Goal: Task Accomplishment & Management: Use online tool/utility

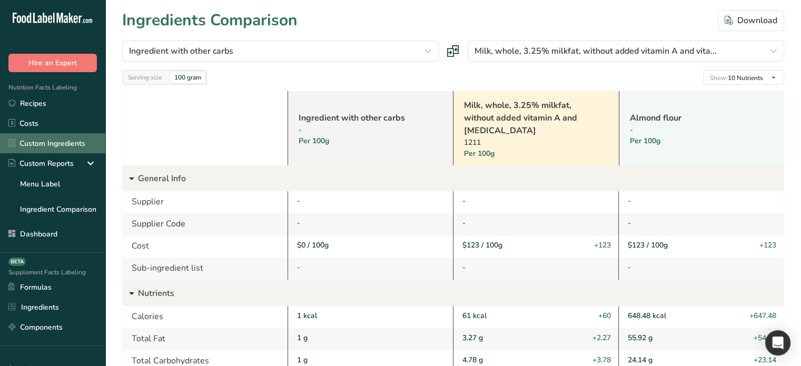
click at [55, 143] on link "Custom Ingredients" at bounding box center [52, 143] width 105 height 20
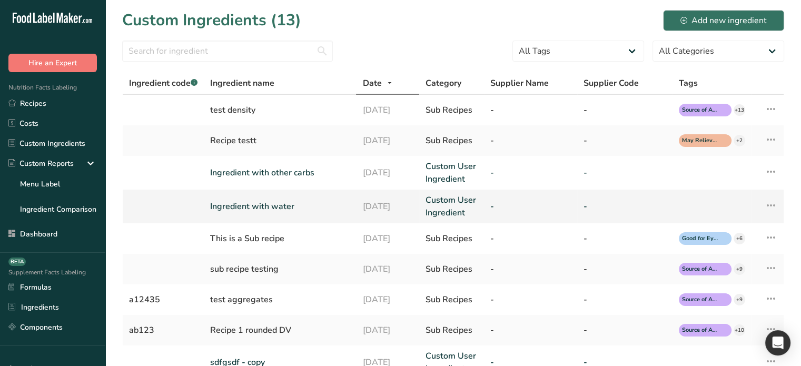
click at [257, 204] on link "Ingredient with water" at bounding box center [280, 206] width 140 height 13
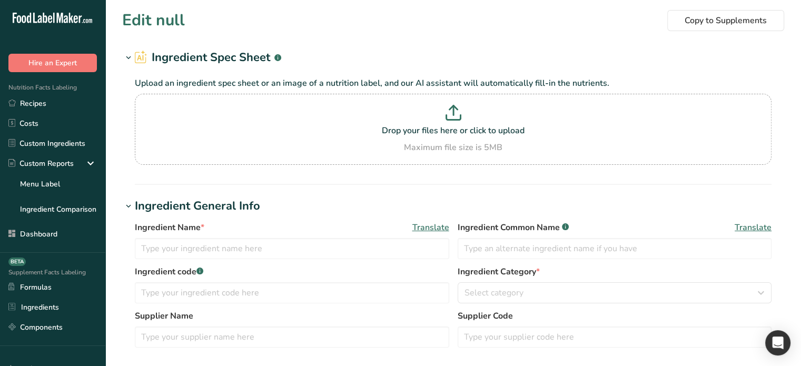
type input "Ingredient with water"
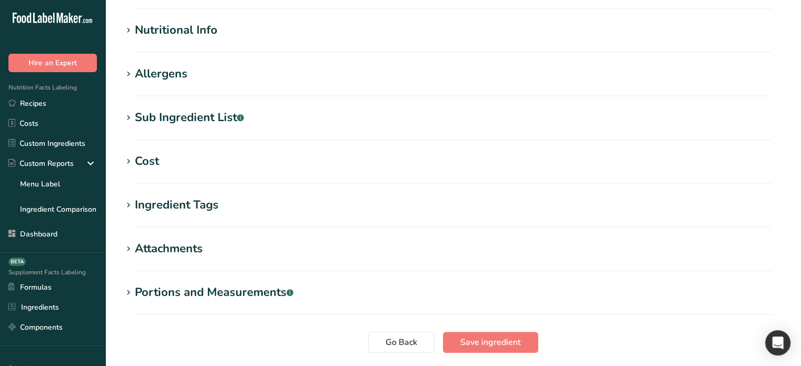
scroll to position [369, 0]
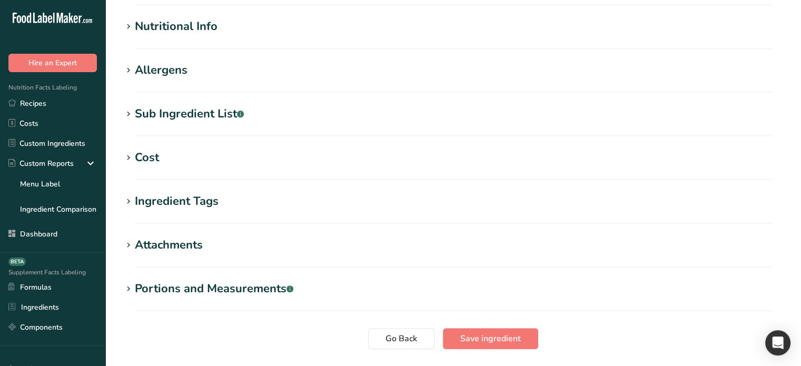
click at [156, 160] on div "Cost" at bounding box center [147, 157] width 24 height 17
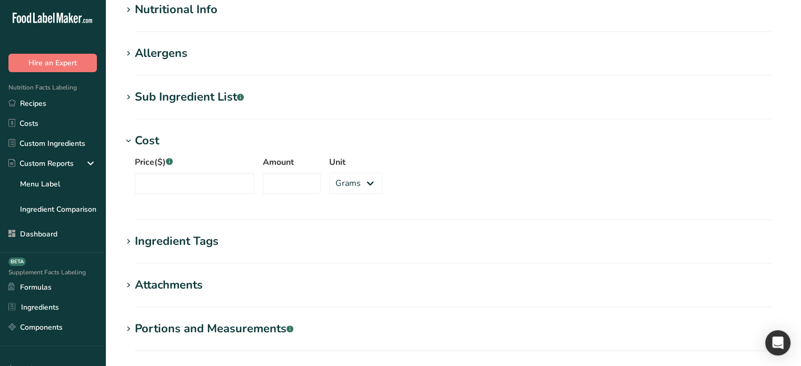
scroll to position [421, 0]
